Goal: Transaction & Acquisition: Purchase product/service

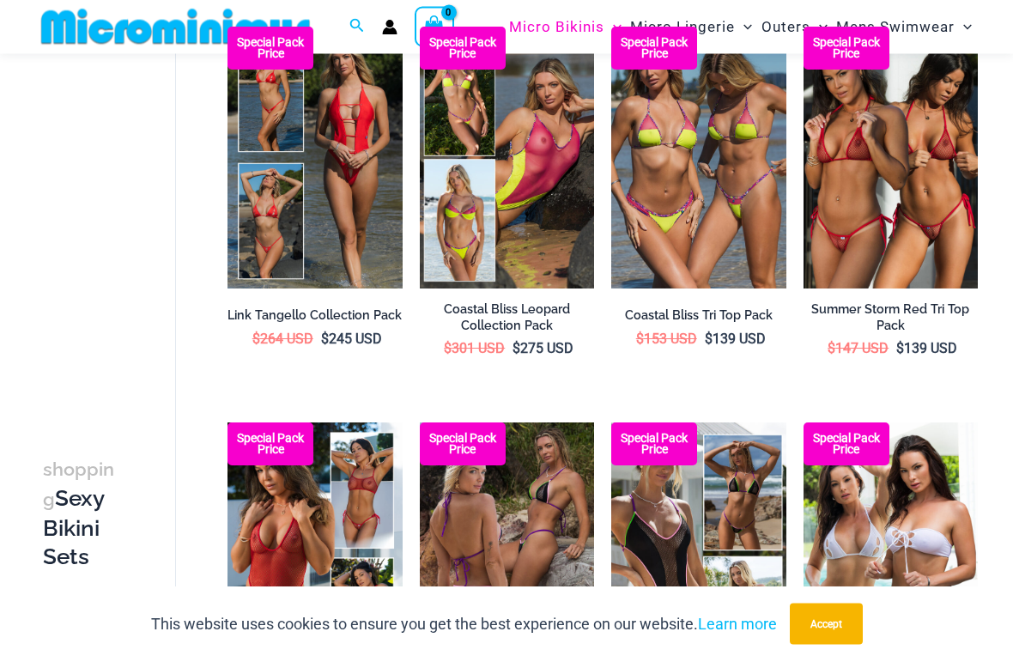
scroll to position [557, 0]
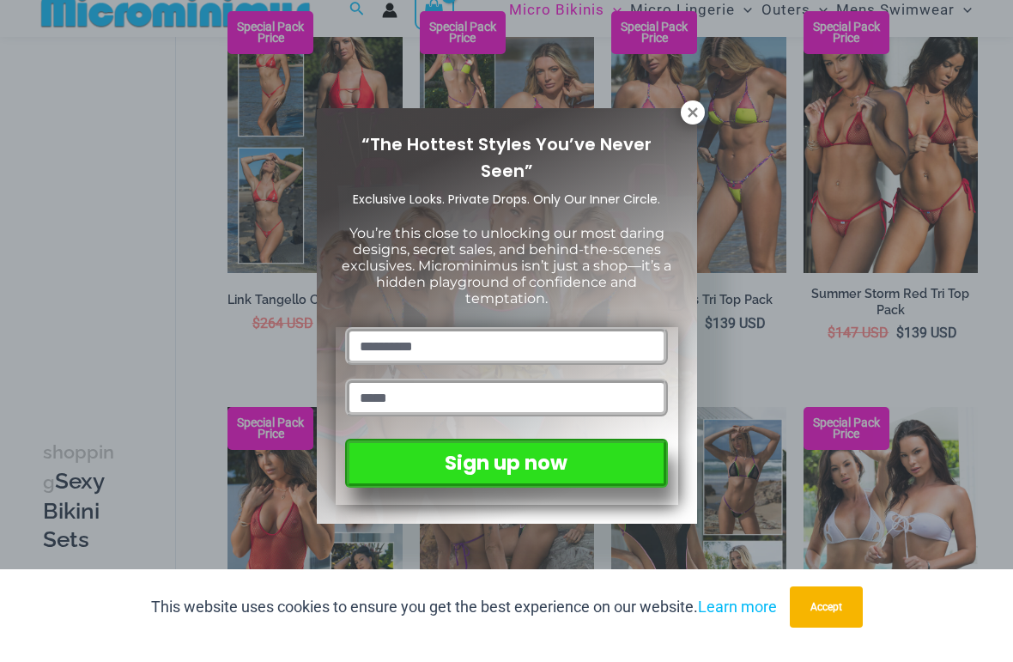
click at [925, 207] on div "“The Hottest Styles You’ve Never Seen” Exclusive Looks. Private Drops. Only Our…" at bounding box center [506, 331] width 1013 height 662
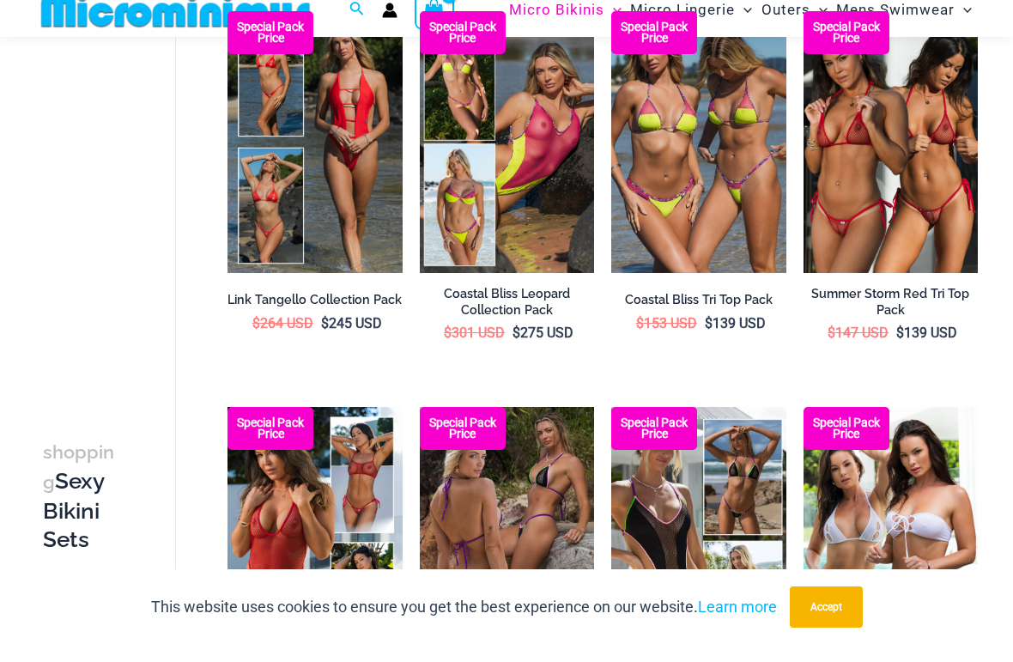
click at [804, 28] on img at bounding box center [804, 28] width 0 height 0
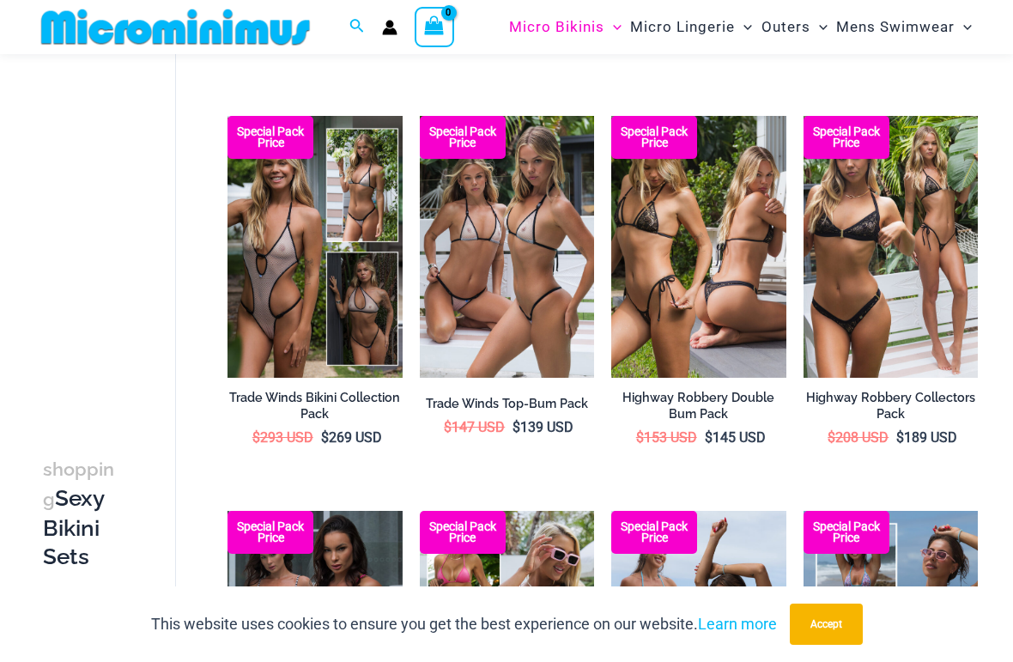
scroll to position [1263, 0]
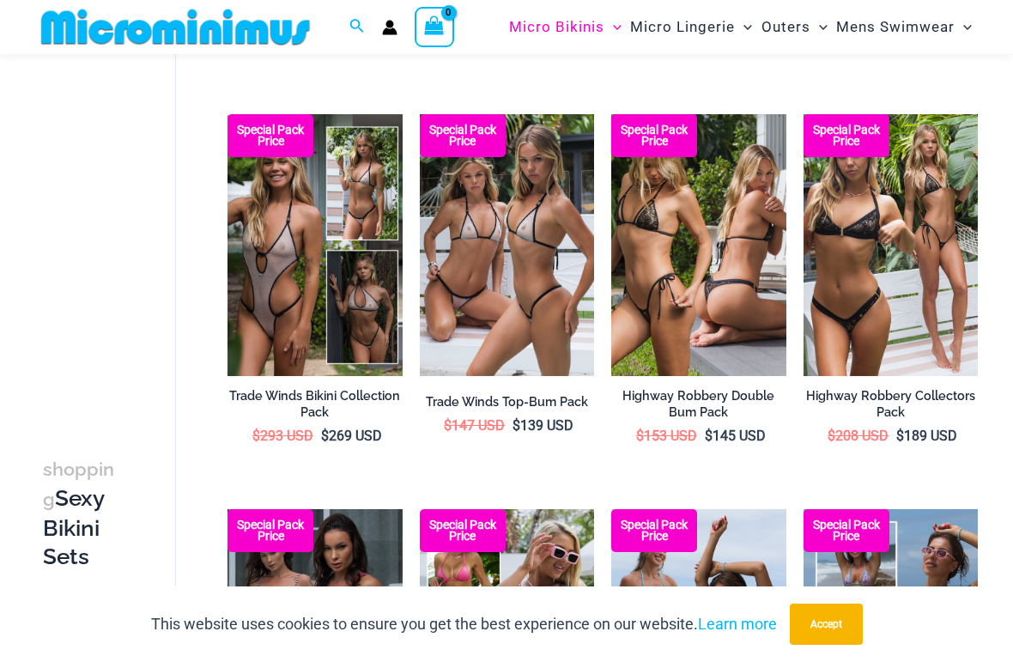
click at [420, 114] on img at bounding box center [420, 114] width 0 height 0
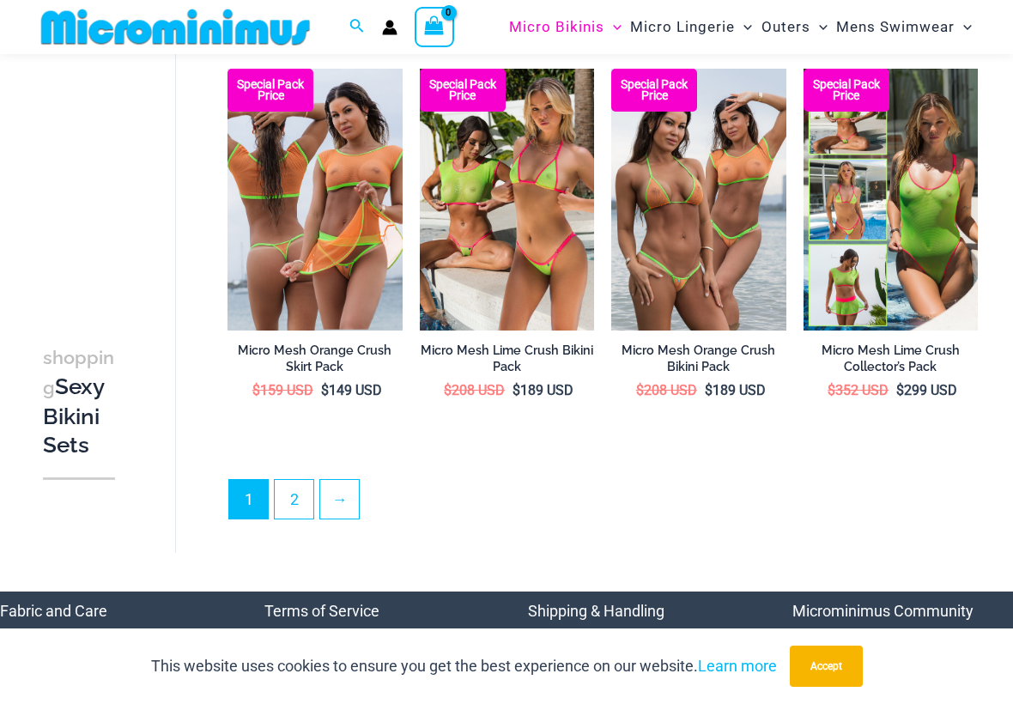
scroll to position [2890, 0]
click at [349, 481] on link "→" at bounding box center [339, 500] width 39 height 39
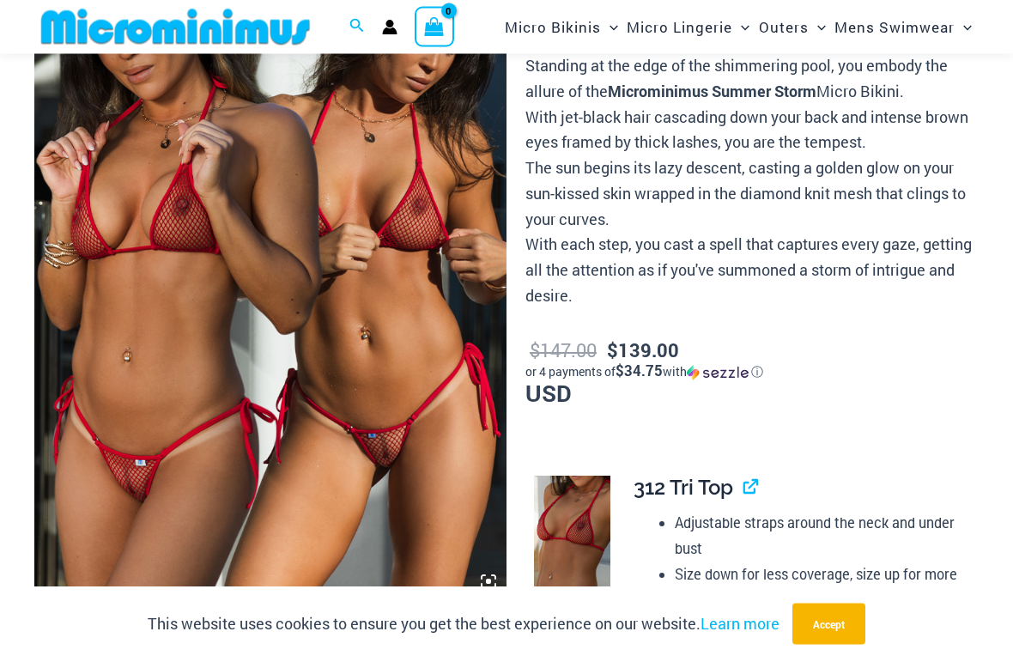
scroll to position [179, 0]
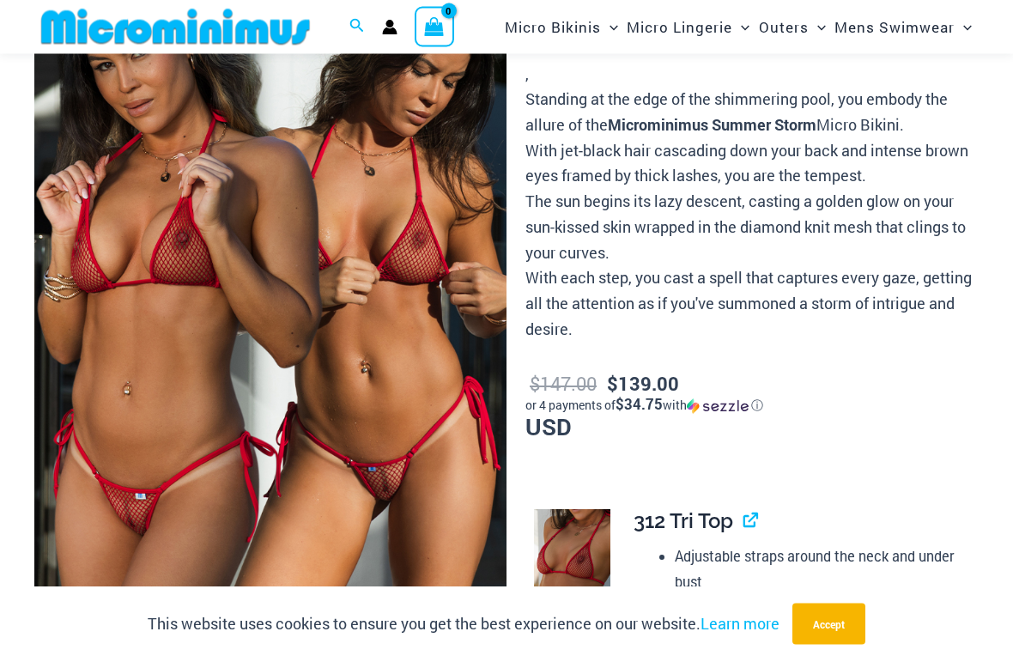
click at [171, 300] on img at bounding box center [270, 279] width 472 height 708
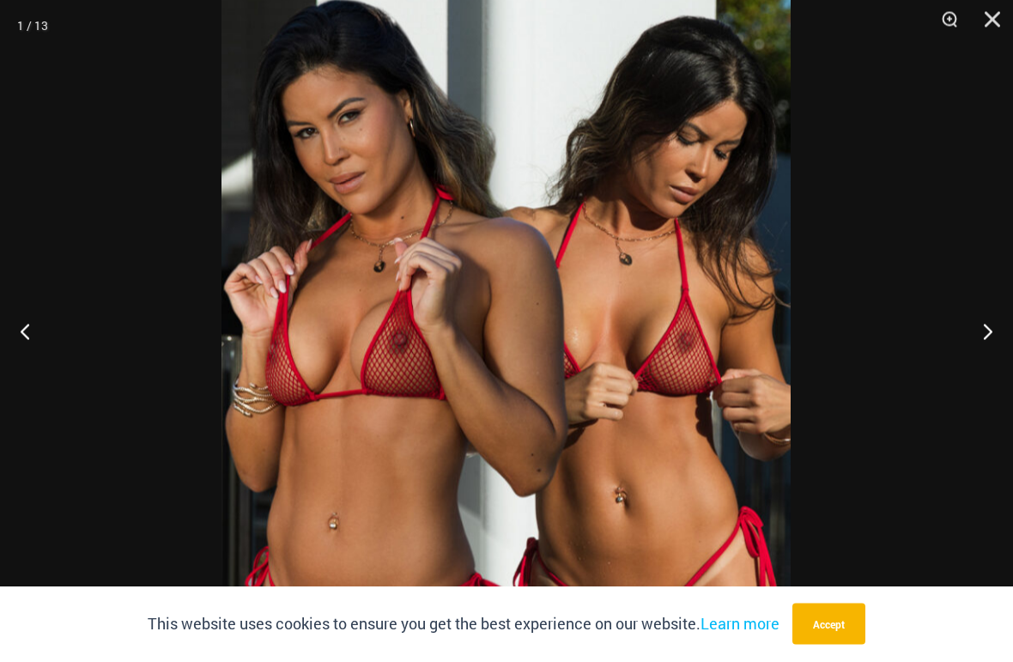
click at [818, 306] on div at bounding box center [506, 331] width 1013 height 662
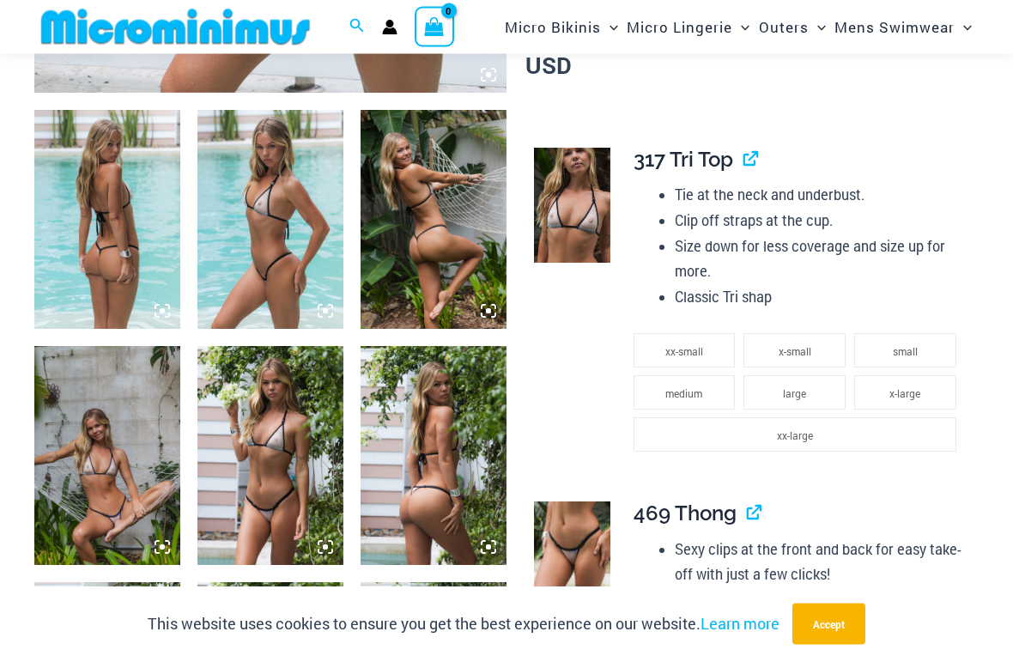
scroll to position [707, 0]
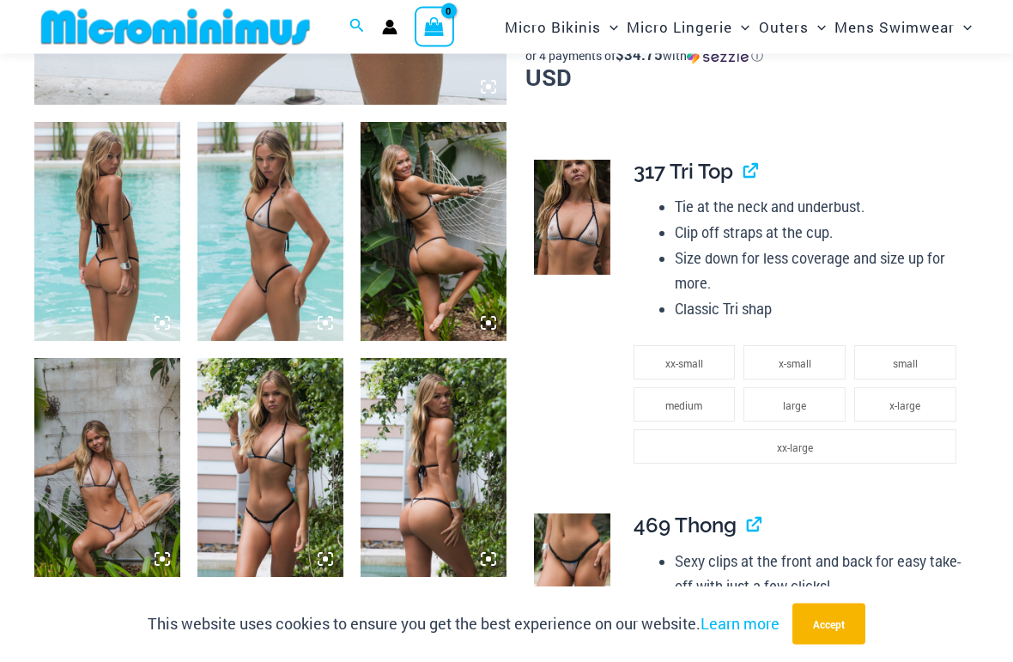
click at [81, 266] on img at bounding box center [107, 232] width 146 height 219
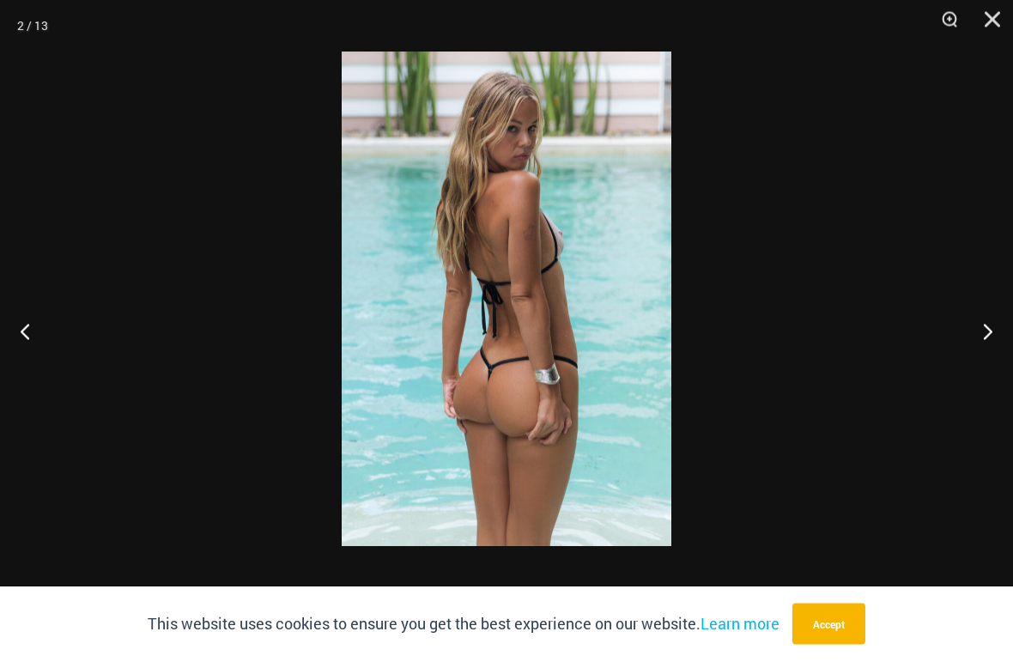
click at [999, 356] on button "Next" at bounding box center [981, 331] width 64 height 86
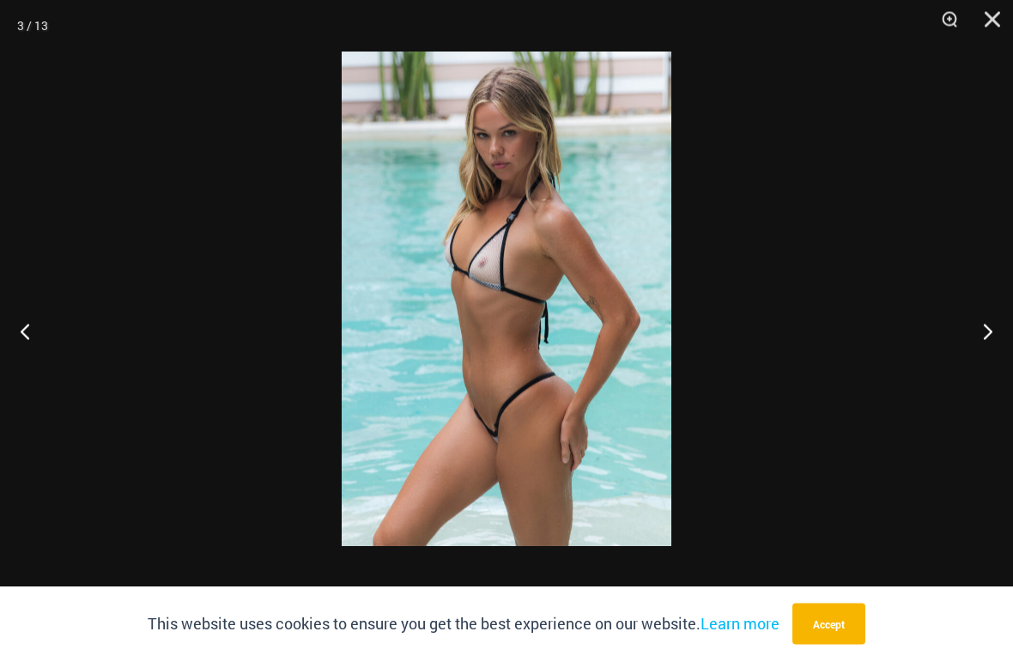
click at [980, 341] on button "Next" at bounding box center [981, 331] width 64 height 86
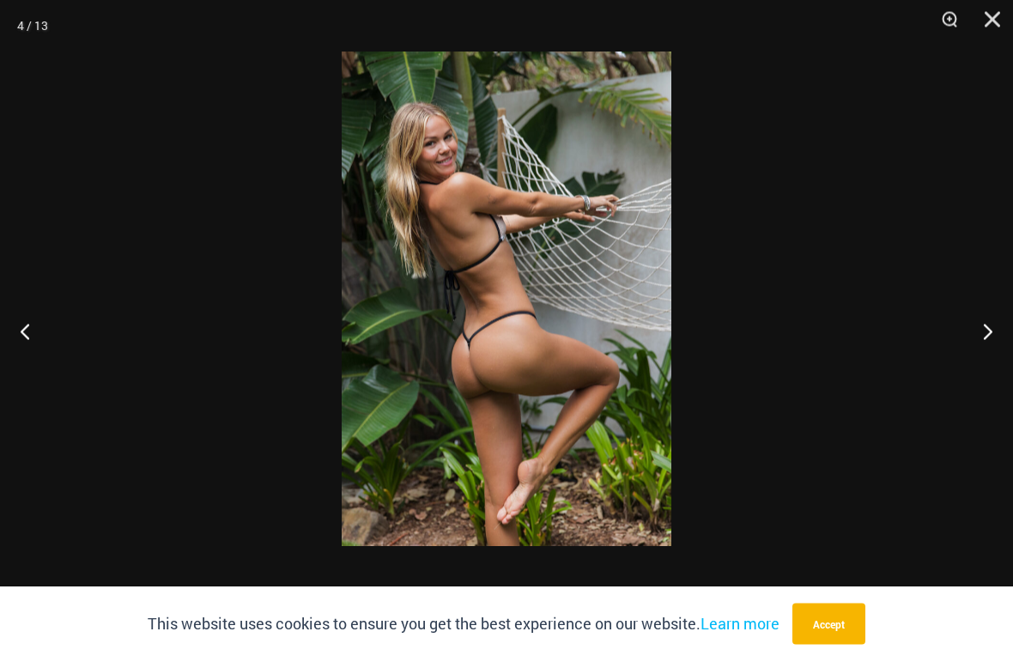
click at [977, 342] on button "Next" at bounding box center [981, 331] width 64 height 86
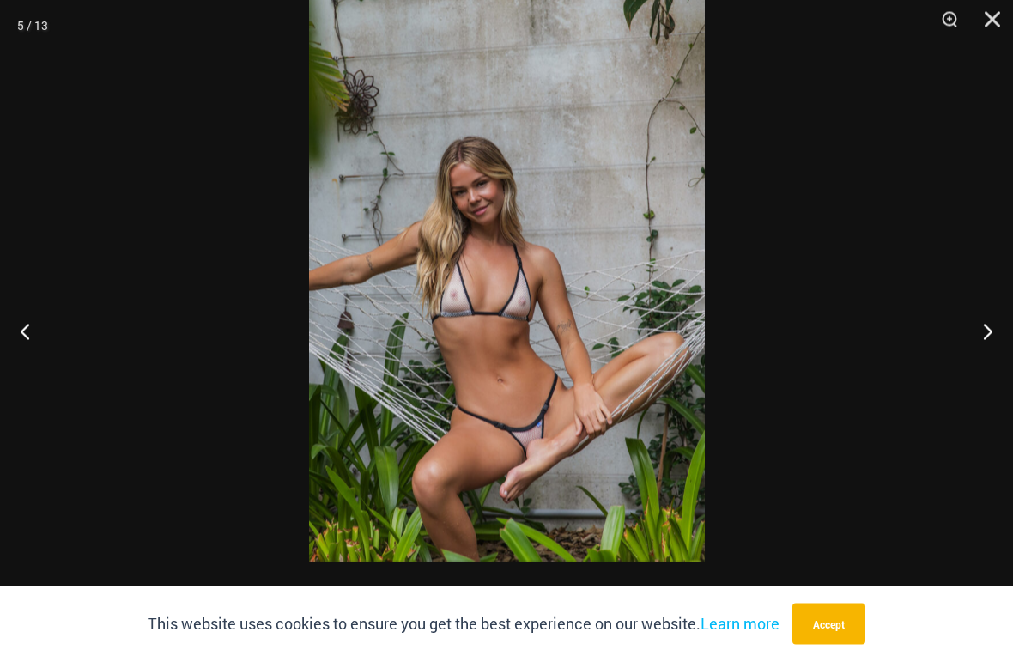
click at [984, 329] on button "Next" at bounding box center [981, 331] width 64 height 86
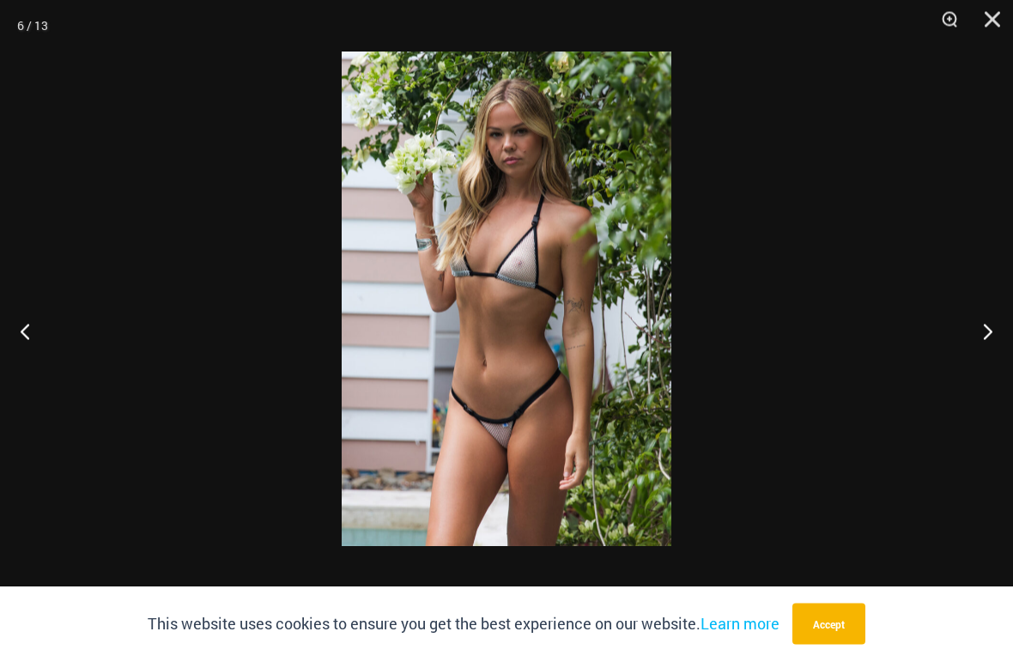
click at [986, 328] on button "Next" at bounding box center [981, 331] width 64 height 86
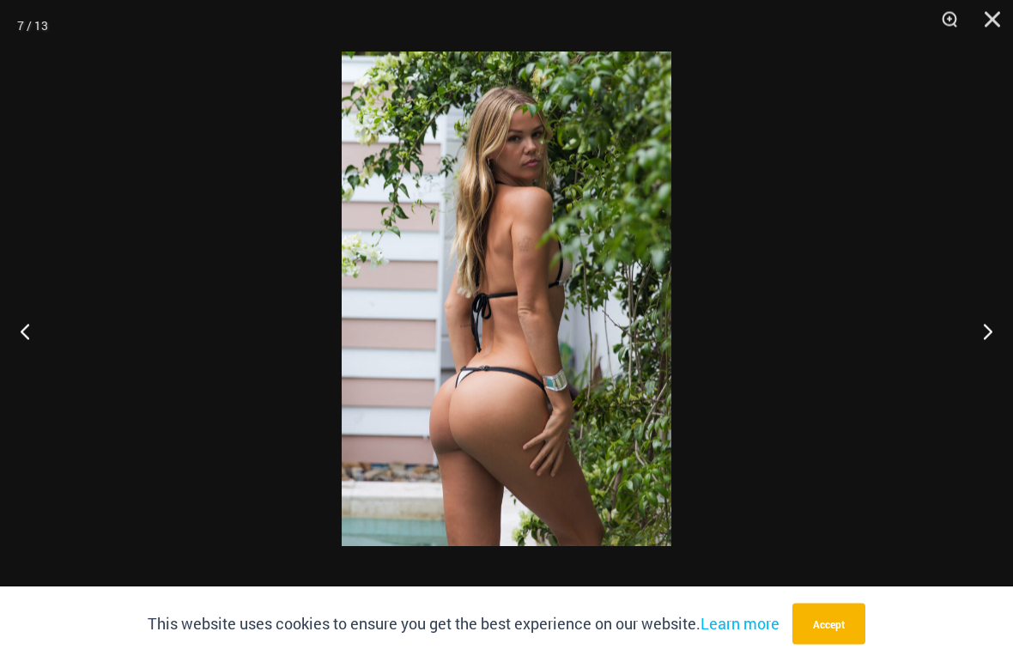
click at [989, 329] on button "Next" at bounding box center [981, 331] width 64 height 86
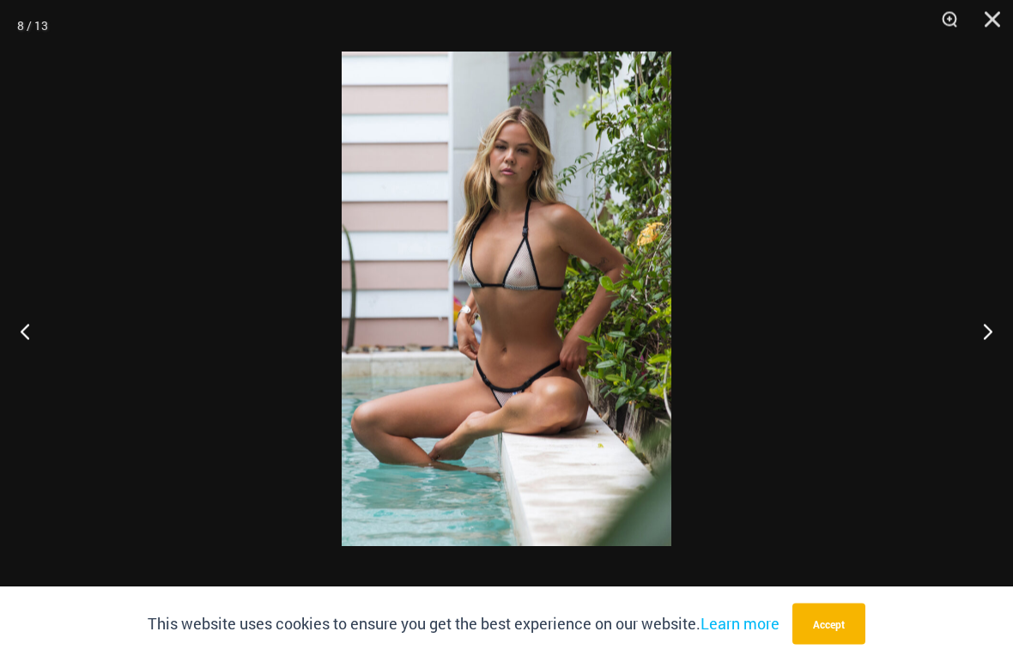
click at [990, 326] on button "Next" at bounding box center [981, 331] width 64 height 86
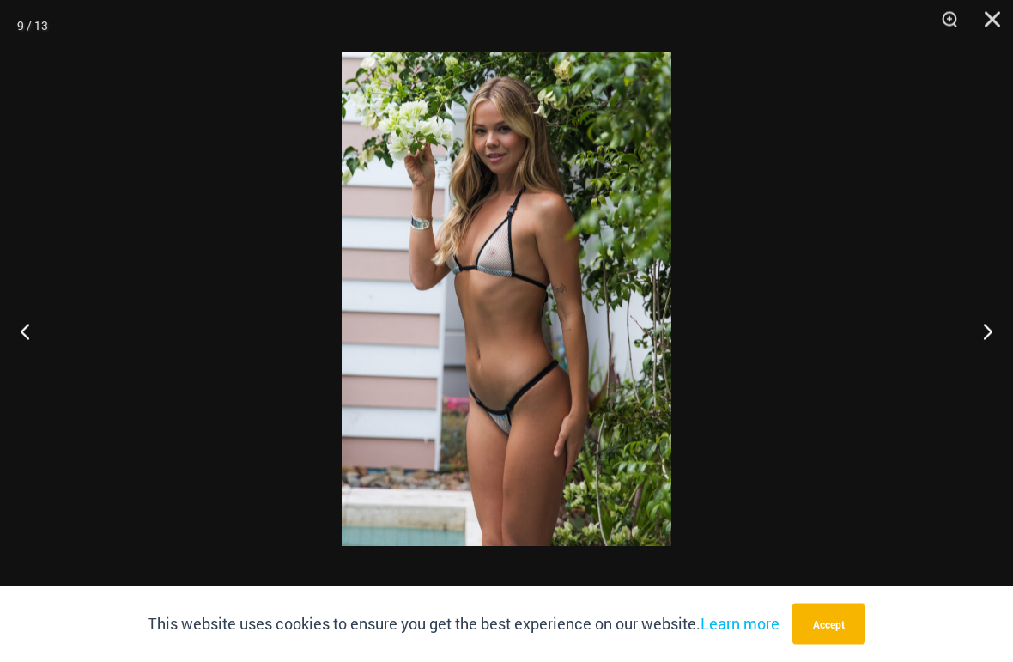
click at [992, 322] on button "Next" at bounding box center [981, 331] width 64 height 86
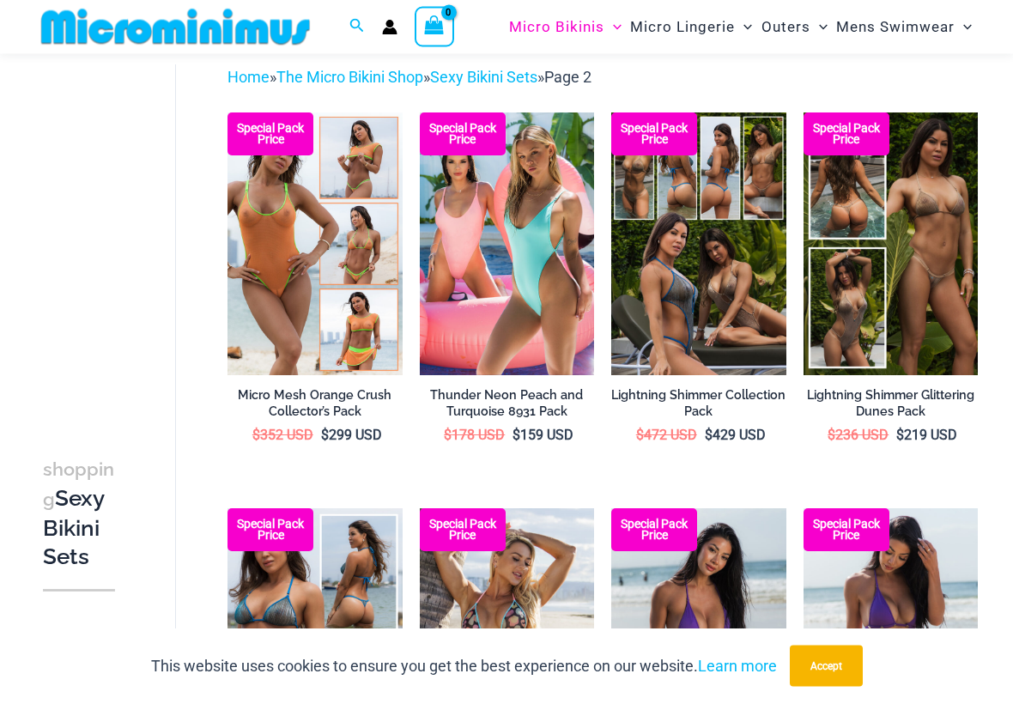
scroll to position [70, 0]
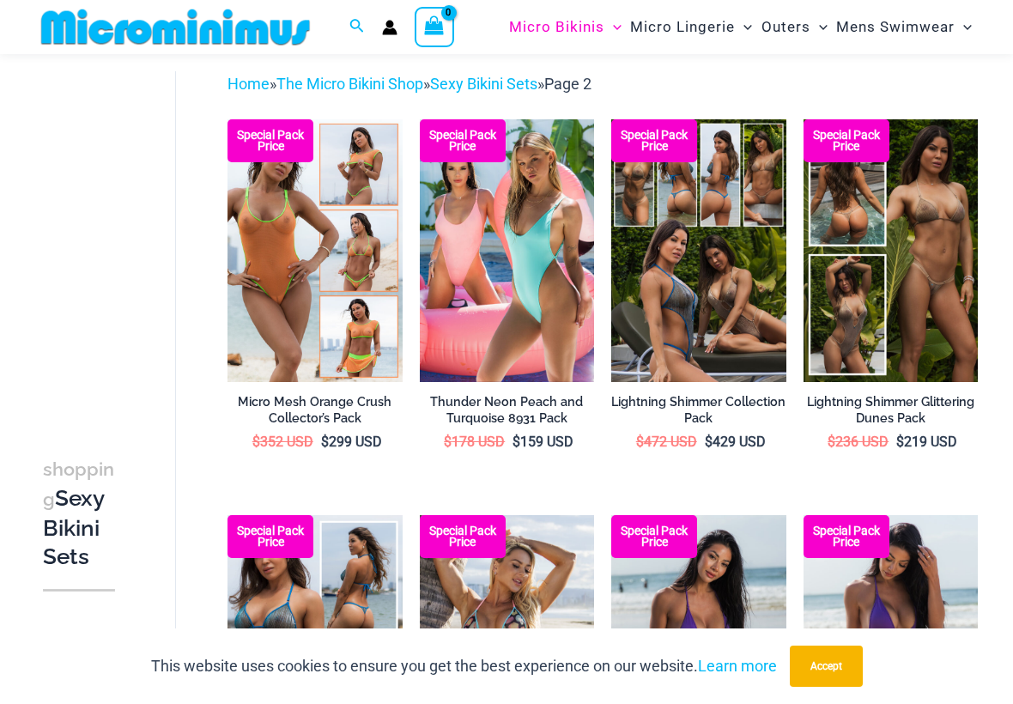
click at [804, 119] on img at bounding box center [804, 119] width 0 height 0
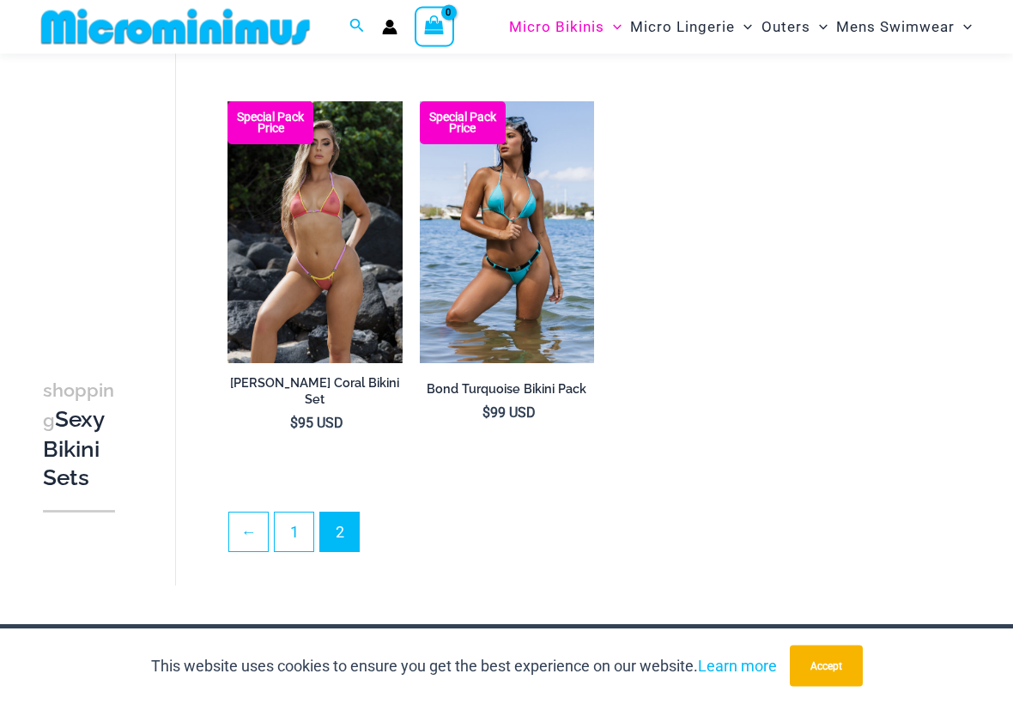
scroll to position [2400, 0]
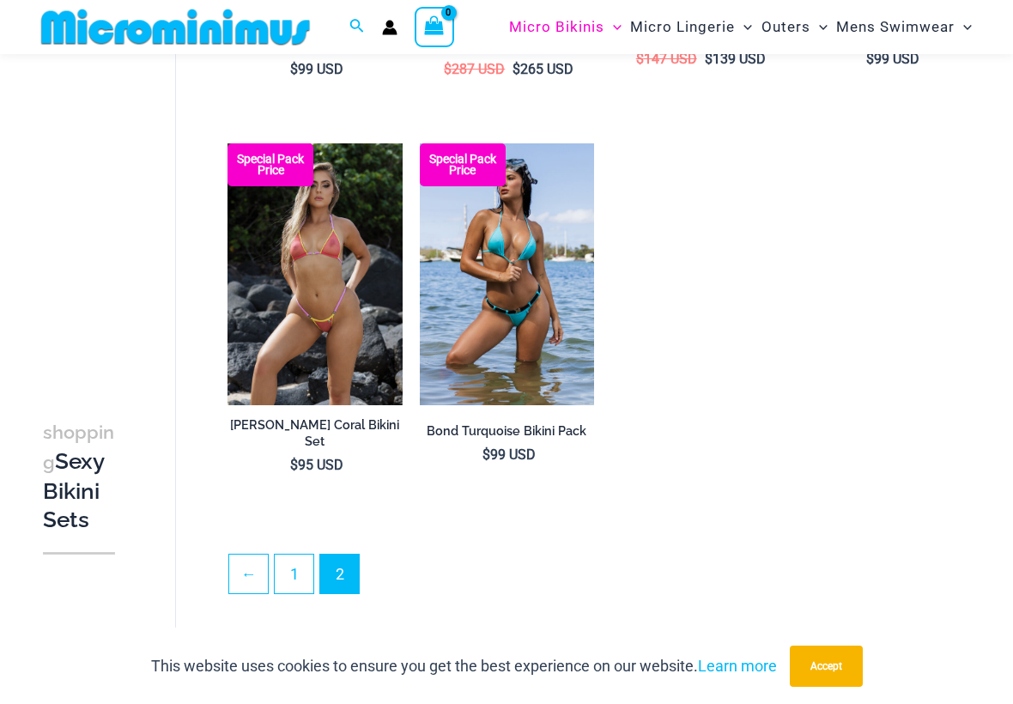
click at [227, 143] on img at bounding box center [227, 143] width 0 height 0
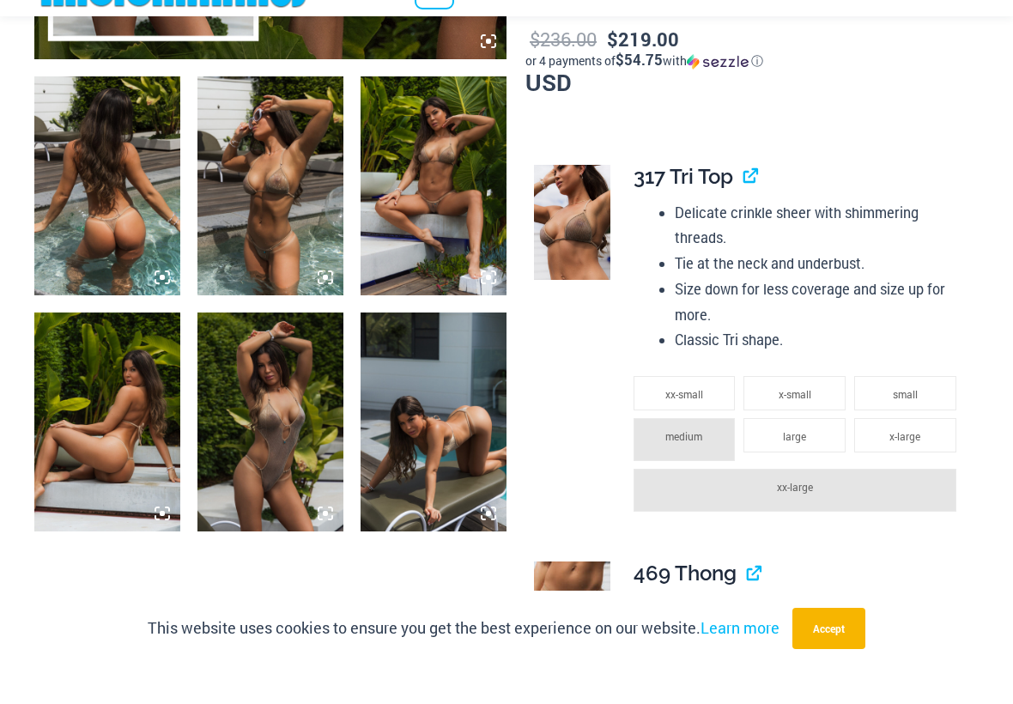
scroll to position [715, 0]
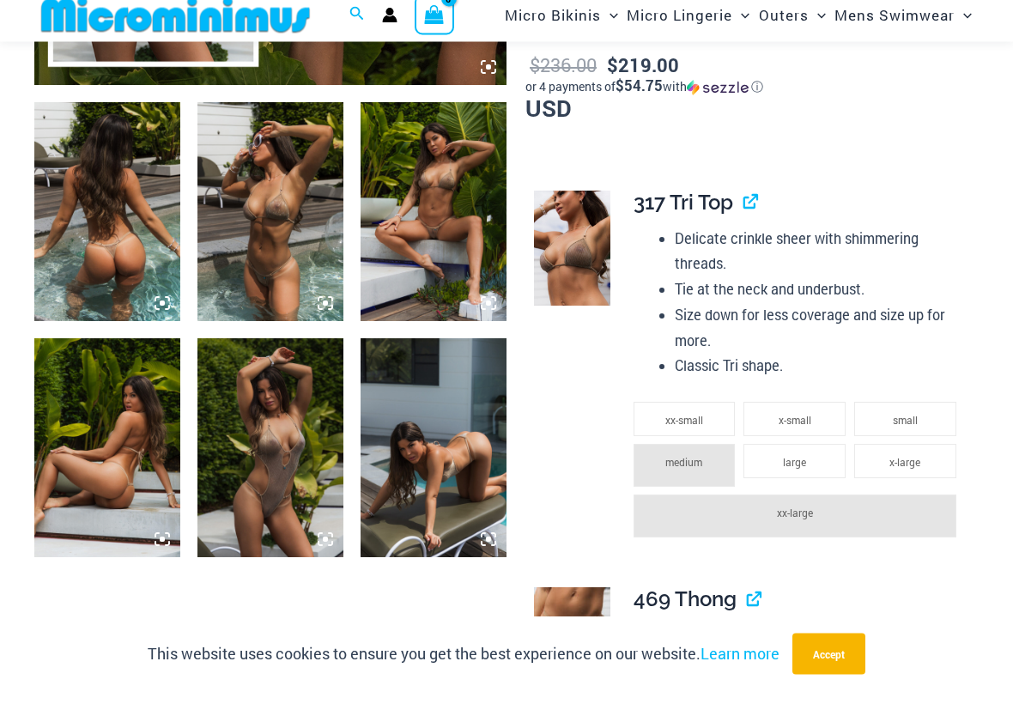
click at [453, 227] on img at bounding box center [434, 224] width 146 height 219
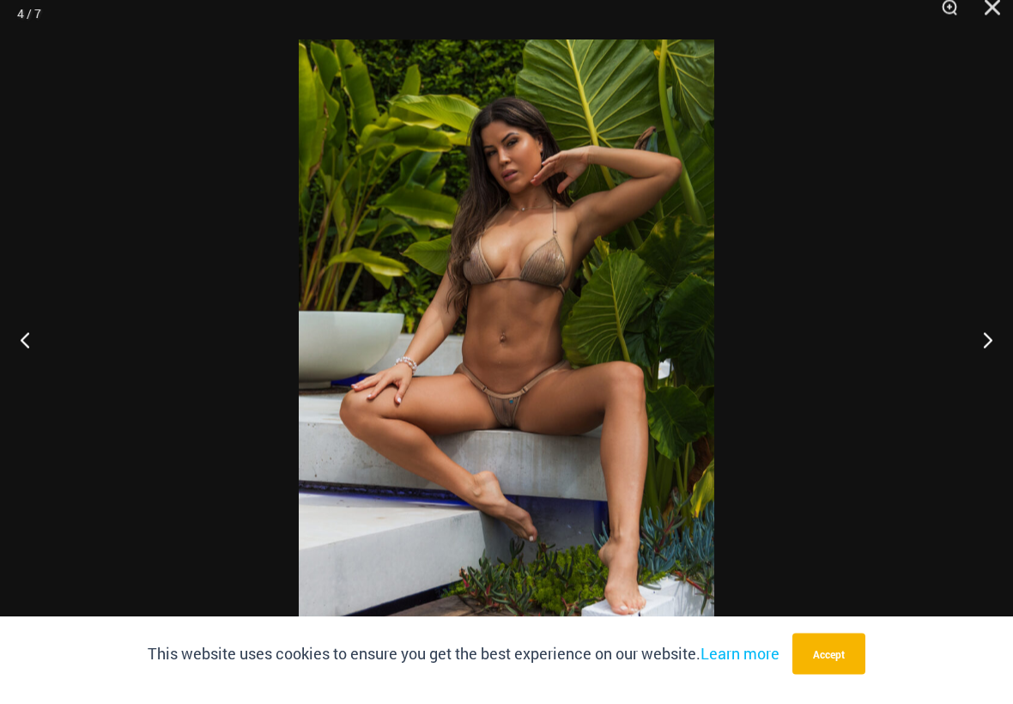
click at [30, 342] on button "Previous" at bounding box center [32, 352] width 64 height 86
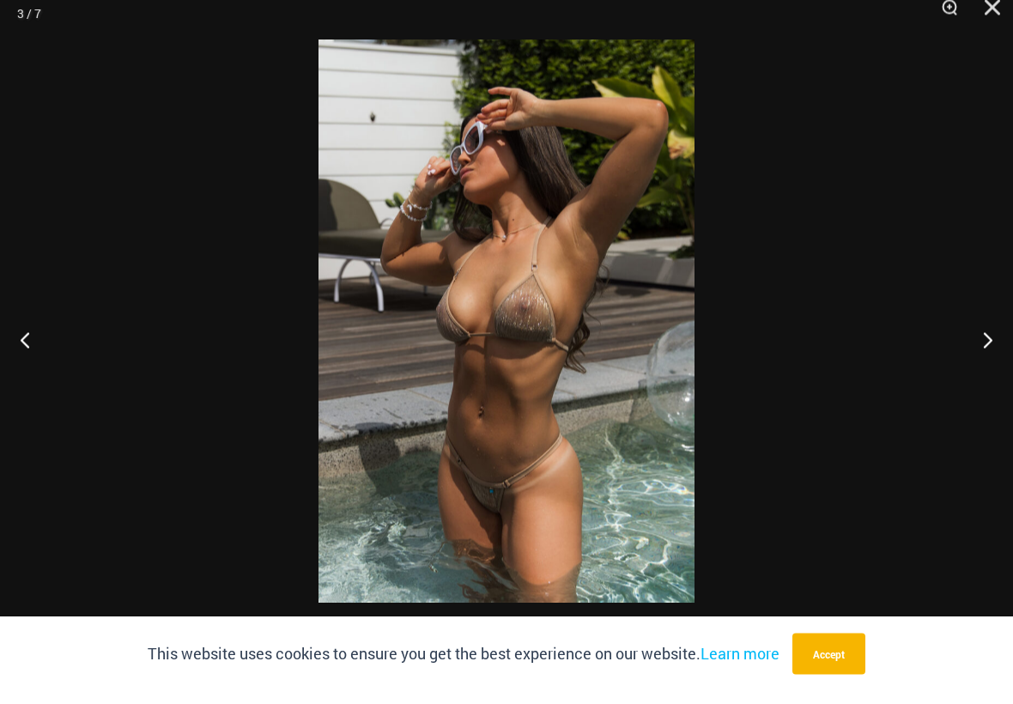
click at [22, 361] on button "Previous" at bounding box center [32, 352] width 64 height 86
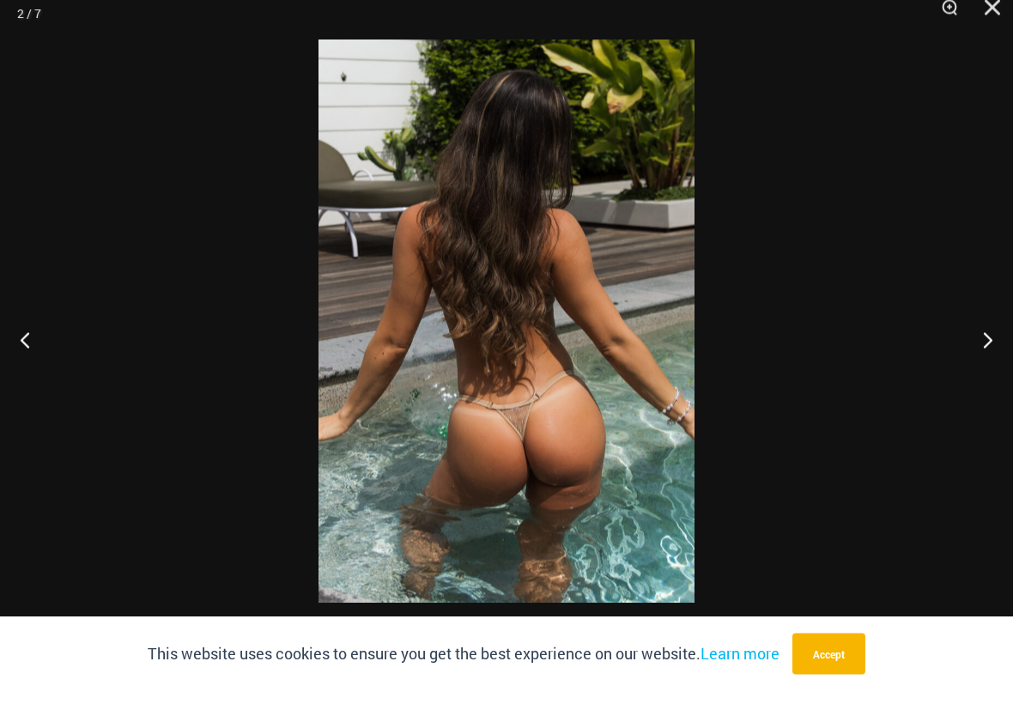
click at [33, 367] on button "Previous" at bounding box center [32, 352] width 64 height 86
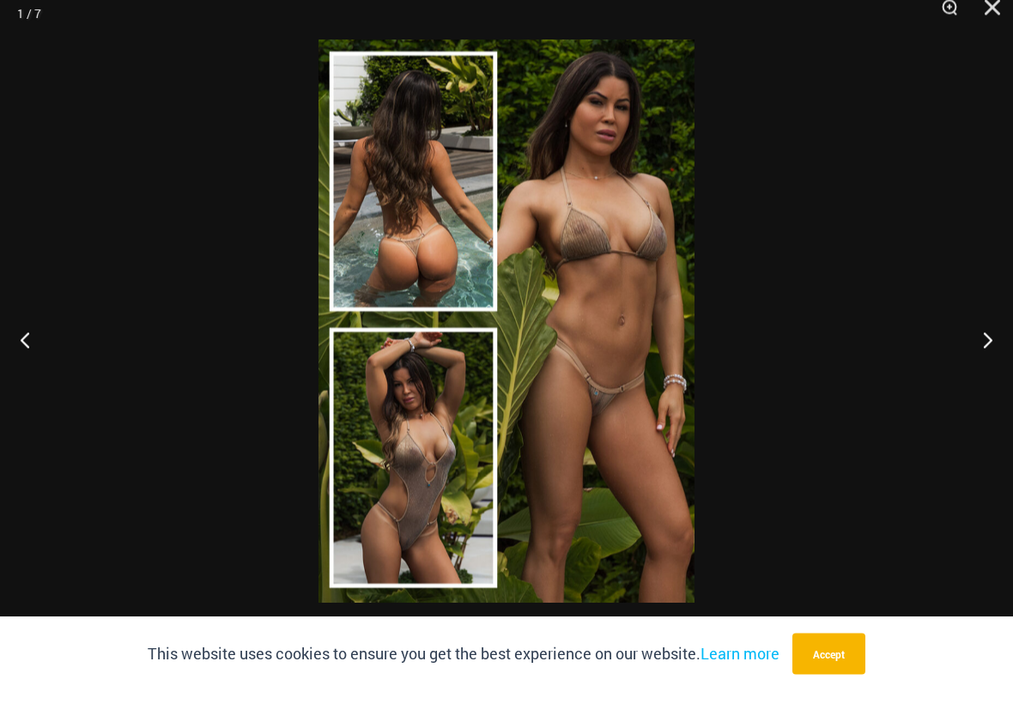
click at [30, 368] on button "Previous" at bounding box center [32, 352] width 64 height 86
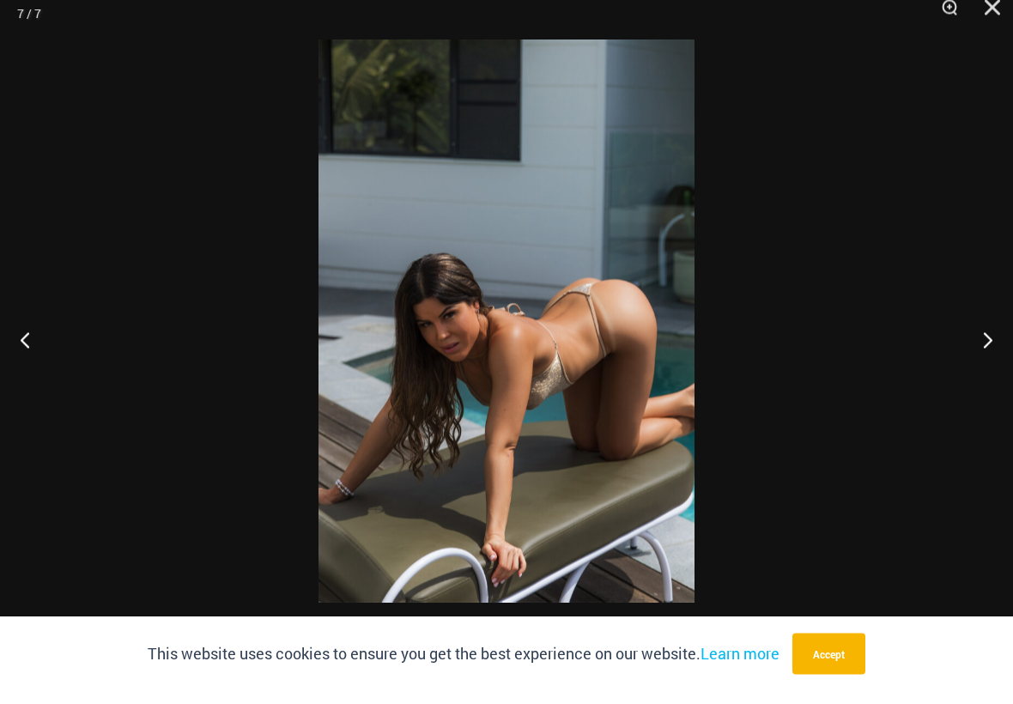
click at [23, 367] on button "Previous" at bounding box center [32, 352] width 64 height 86
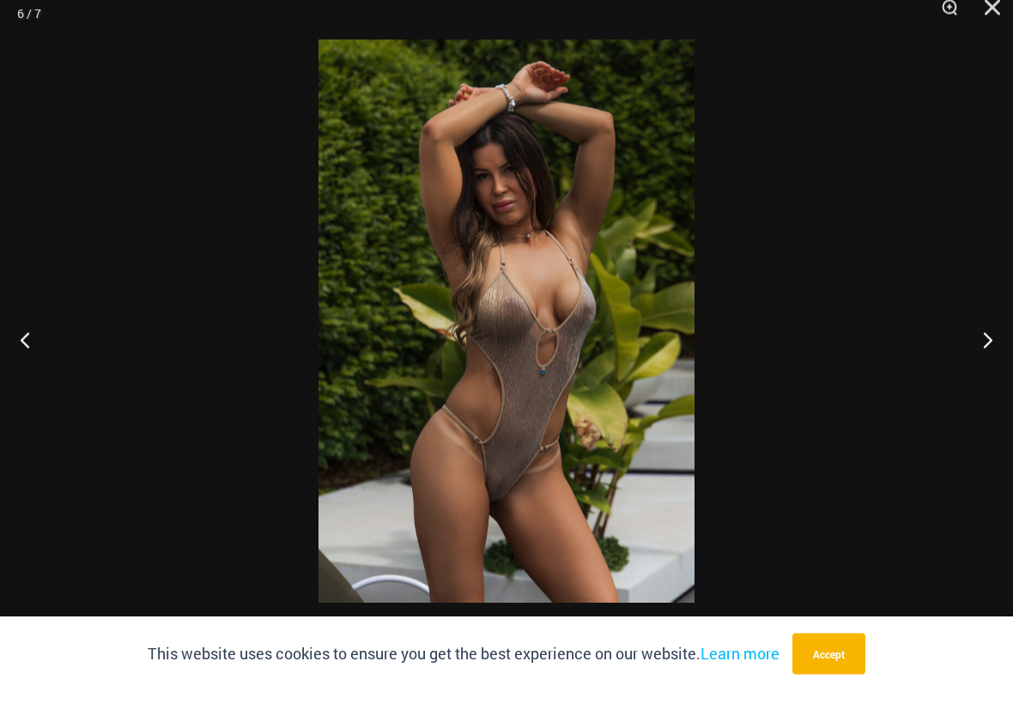
click at [986, 30] on button "Close" at bounding box center [986, 26] width 43 height 52
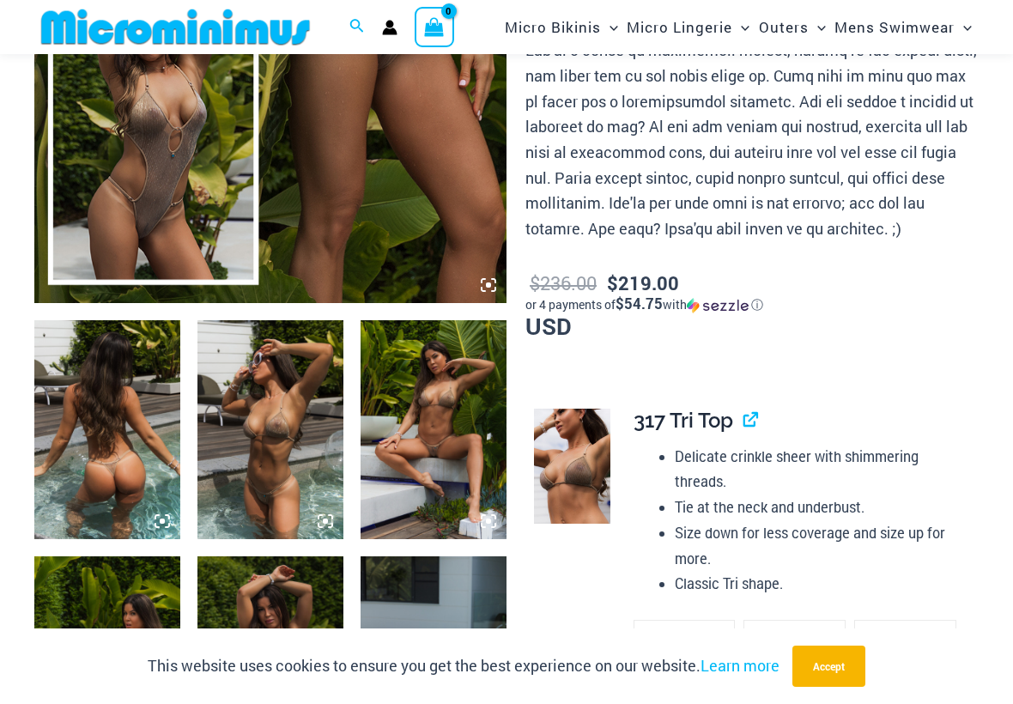
scroll to position [481, 0]
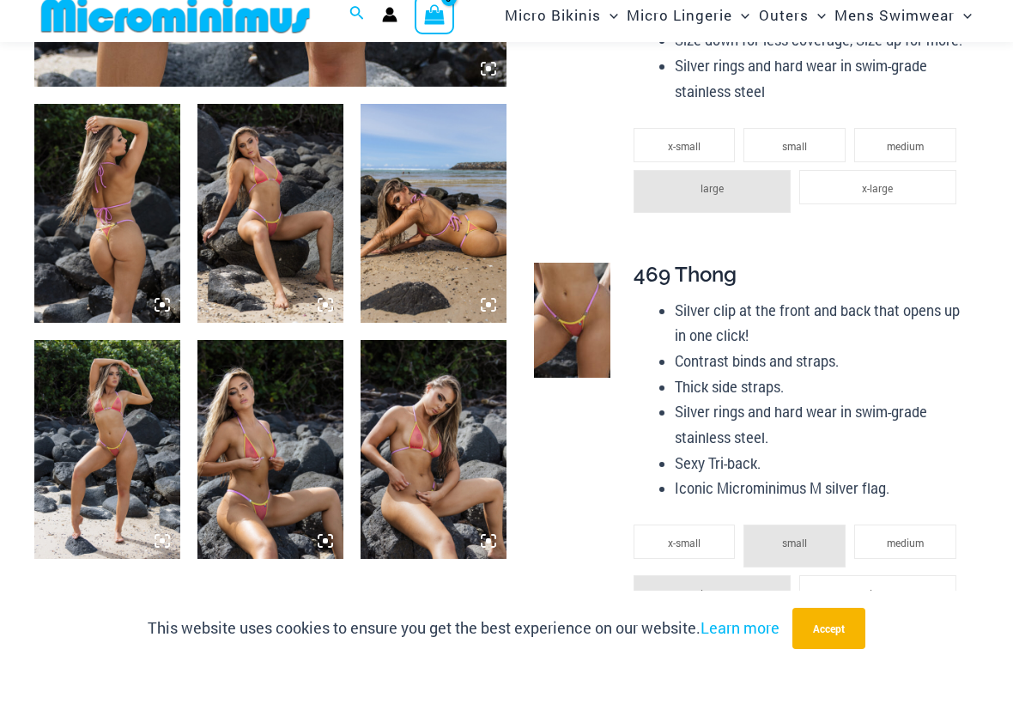
scroll to position [719, 0]
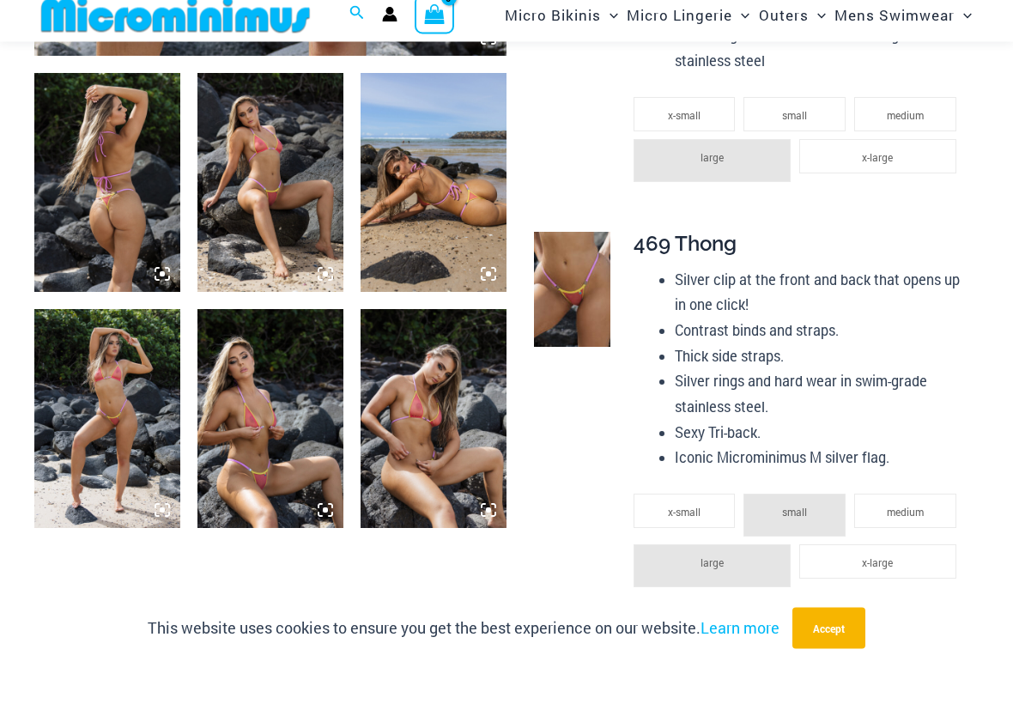
click at [246, 224] on img at bounding box center [270, 221] width 146 height 219
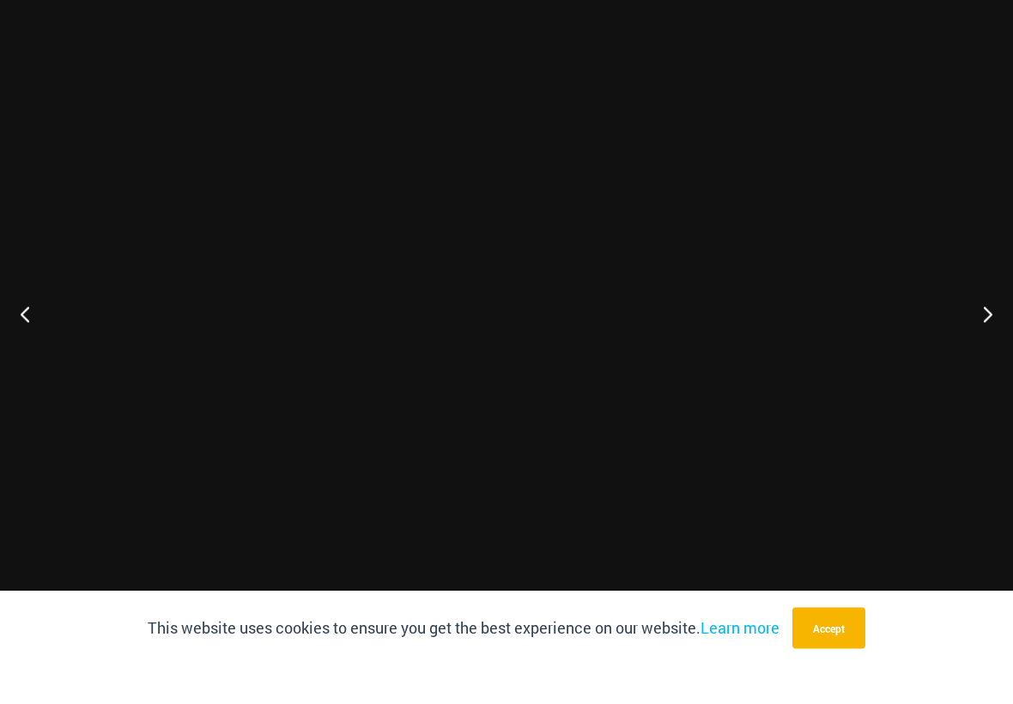
scroll to position [719, 0]
